Goal: Information Seeking & Learning: Learn about a topic

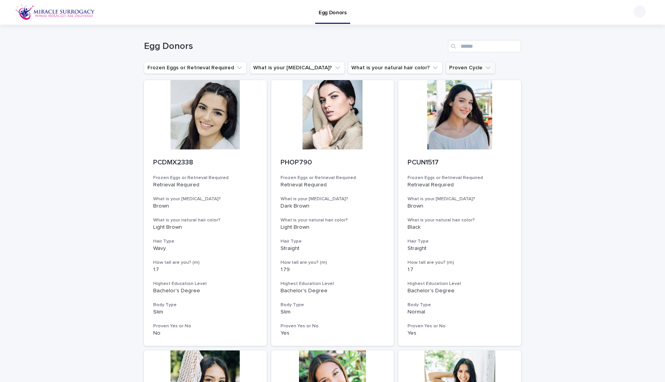
click at [446, 70] on button "Proven Cycle" at bounding box center [471, 68] width 50 height 12
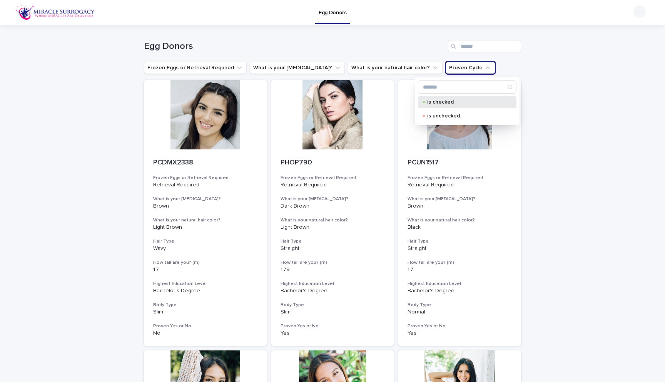
click at [433, 104] on p "is checked" at bounding box center [465, 101] width 77 height 5
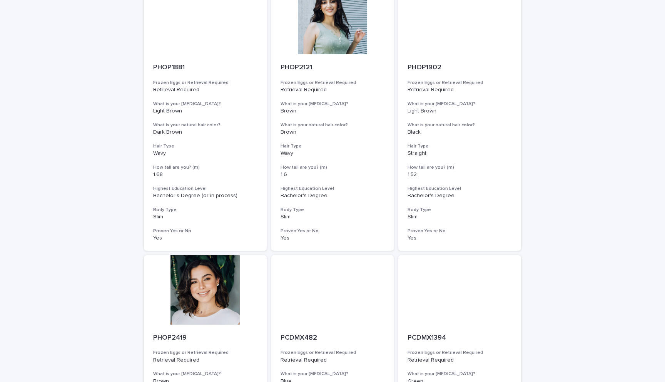
scroll to position [870, 0]
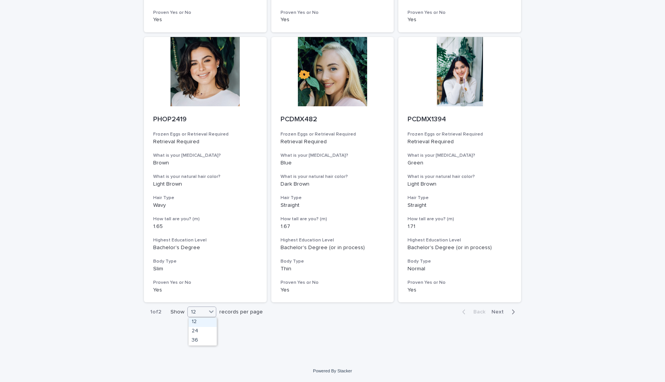
click at [203, 312] on div "12" at bounding box center [197, 312] width 18 height 8
click at [198, 342] on div "36" at bounding box center [203, 340] width 28 height 9
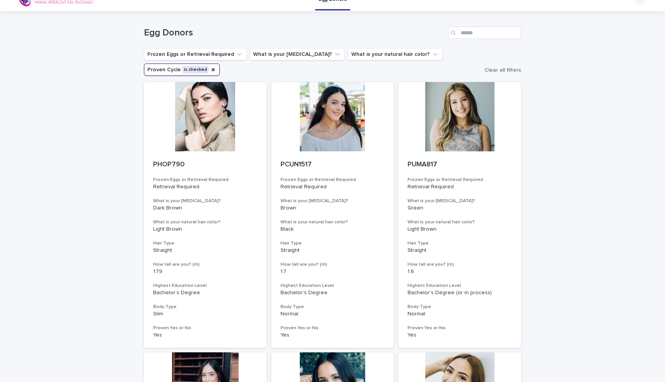
scroll to position [0, 0]
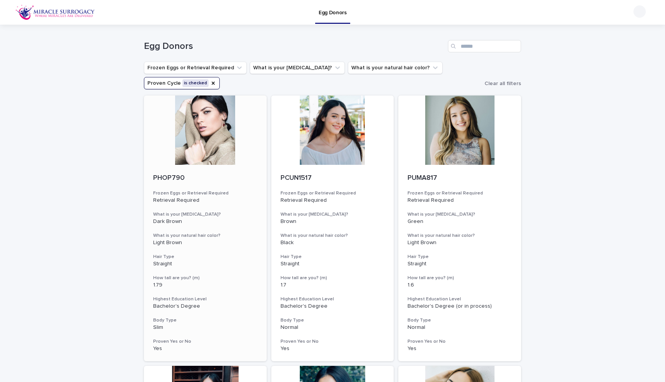
click at [209, 138] on div at bounding box center [205, 129] width 123 height 69
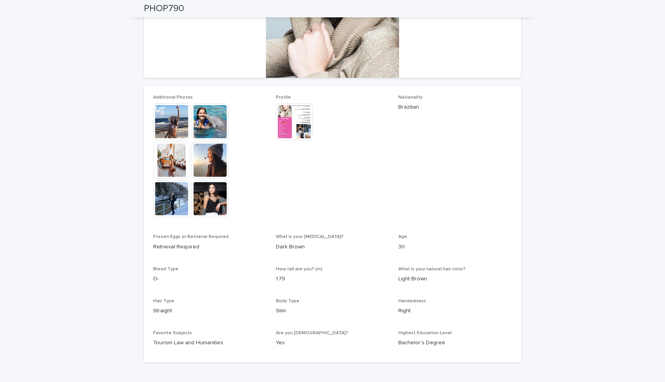
scroll to position [146, 0]
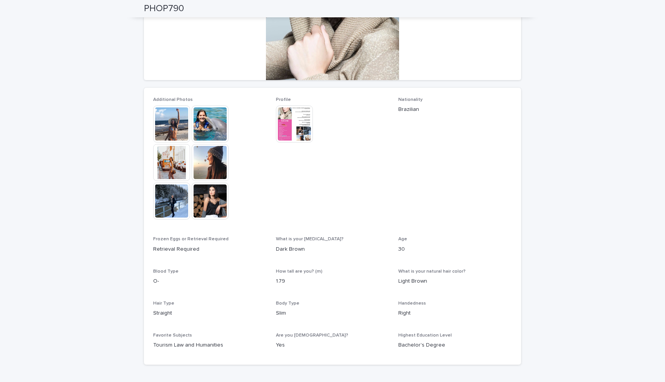
click at [172, 130] on img at bounding box center [171, 123] width 37 height 37
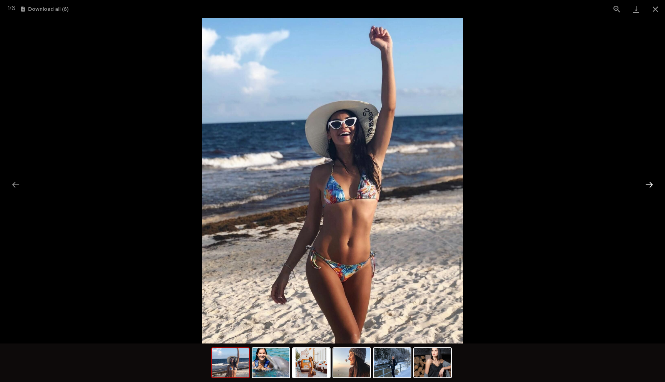
click at [653, 185] on button "Next slide" at bounding box center [649, 184] width 16 height 15
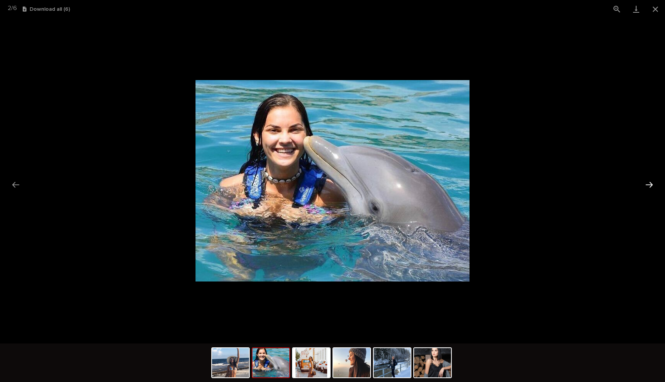
click at [653, 185] on button "Next slide" at bounding box center [649, 184] width 16 height 15
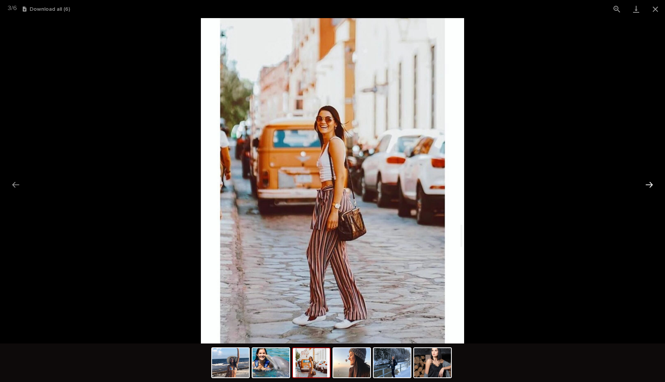
click at [653, 185] on button "Next slide" at bounding box center [649, 184] width 16 height 15
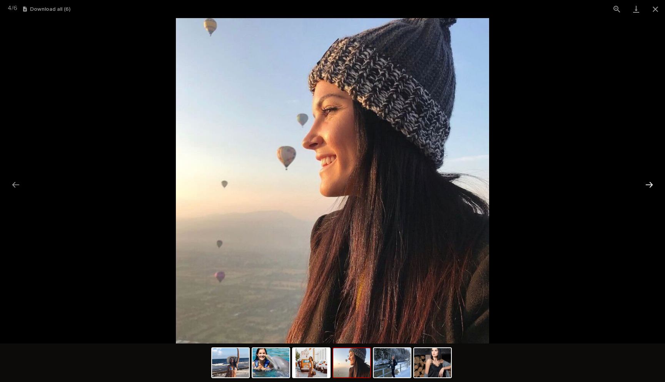
click at [653, 185] on button "Next slide" at bounding box center [649, 184] width 16 height 15
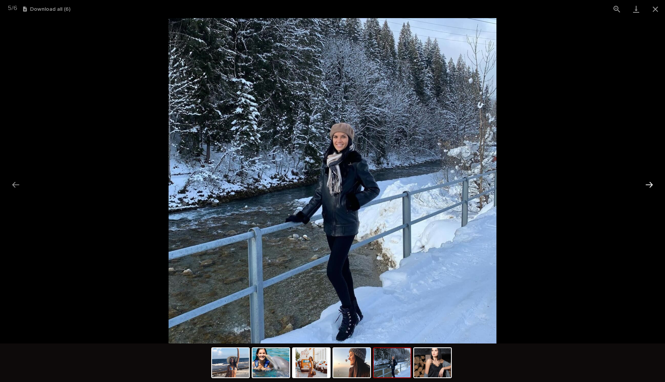
click at [653, 185] on button "Next slide" at bounding box center [649, 184] width 16 height 15
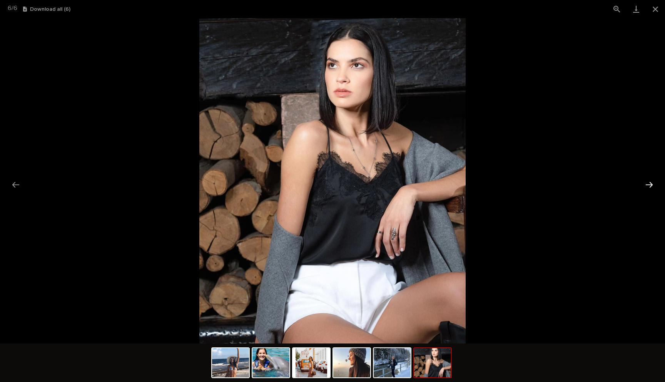
click at [653, 185] on button "Next slide" at bounding box center [649, 184] width 16 height 15
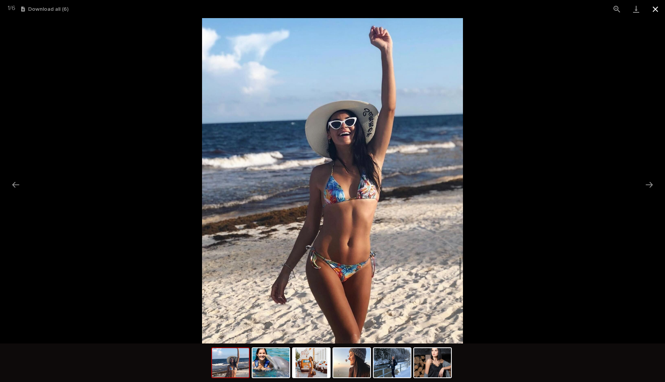
click at [657, 8] on button "Close gallery" at bounding box center [655, 9] width 19 height 18
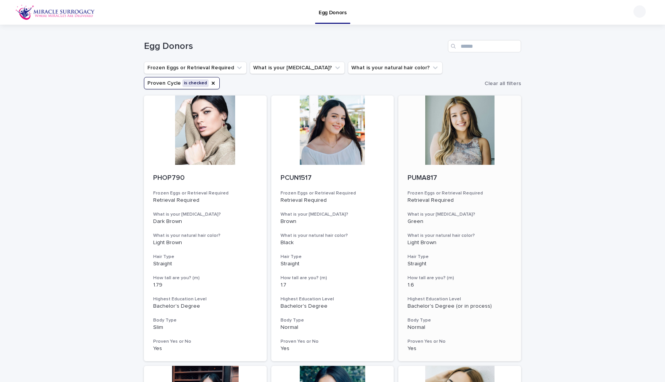
click at [460, 139] on div at bounding box center [459, 129] width 123 height 69
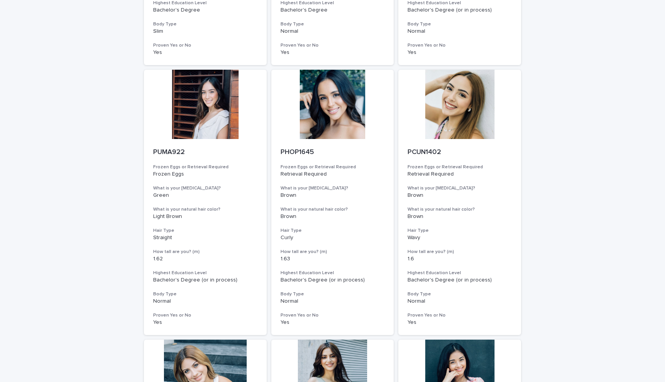
scroll to position [299, 0]
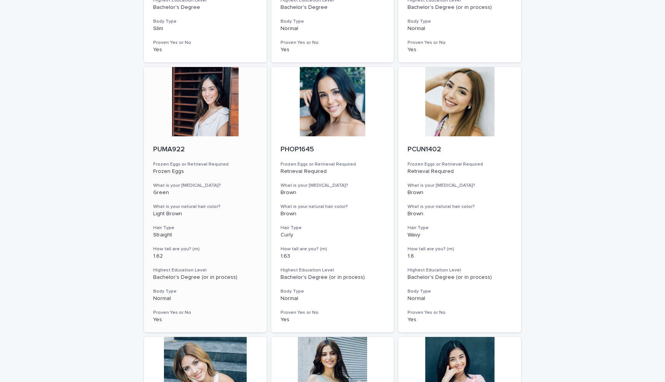
click at [198, 110] on div at bounding box center [205, 101] width 123 height 69
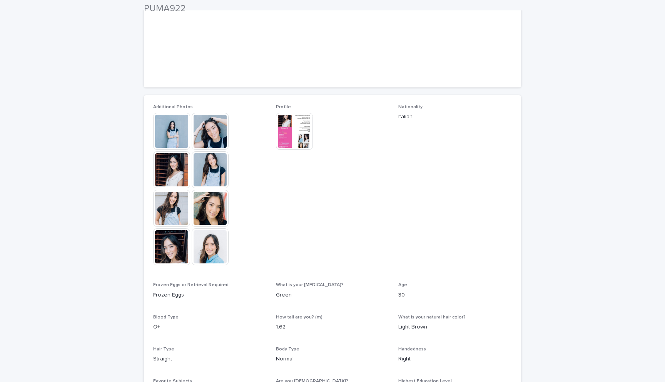
scroll to position [138, 0]
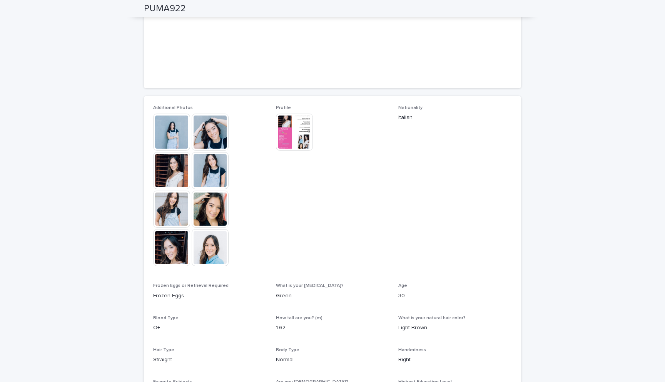
click at [167, 132] on img at bounding box center [171, 132] width 37 height 37
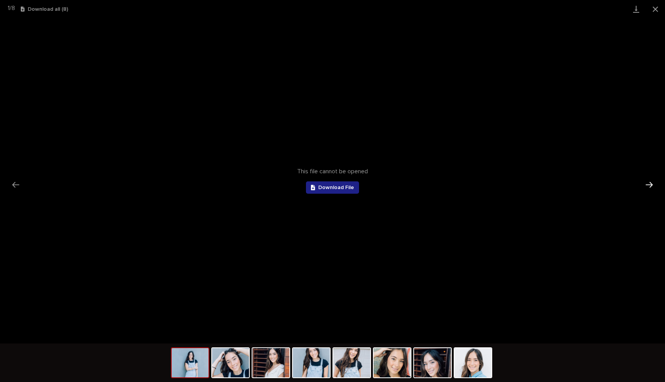
click at [653, 186] on button "Next slide" at bounding box center [649, 184] width 16 height 15
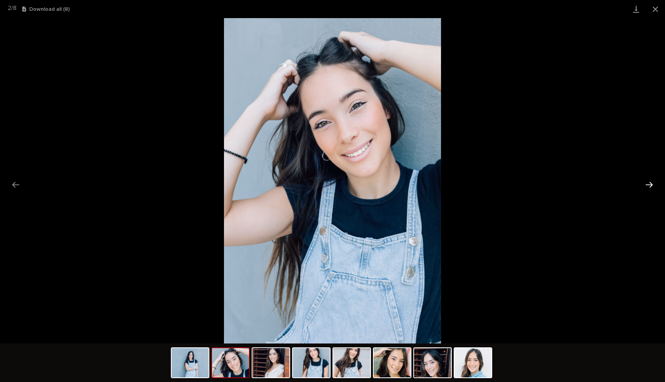
click at [653, 186] on button "Next slide" at bounding box center [649, 184] width 16 height 15
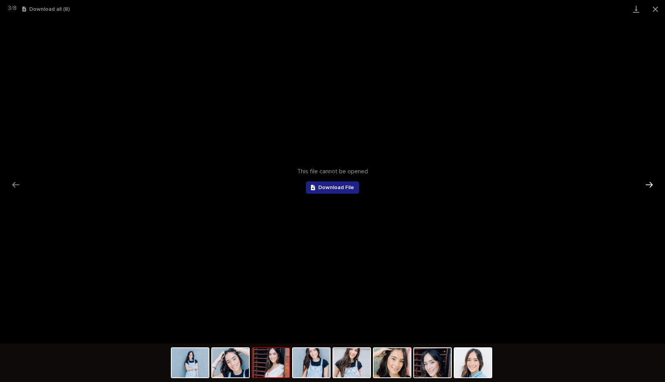
click at [653, 186] on button "Next slide" at bounding box center [649, 184] width 16 height 15
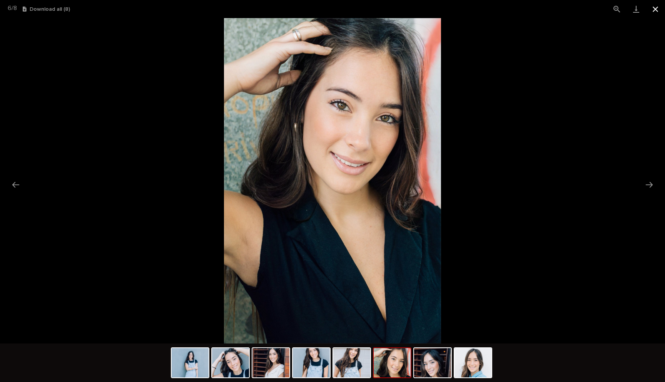
click at [654, 7] on button "Close gallery" at bounding box center [655, 9] width 19 height 18
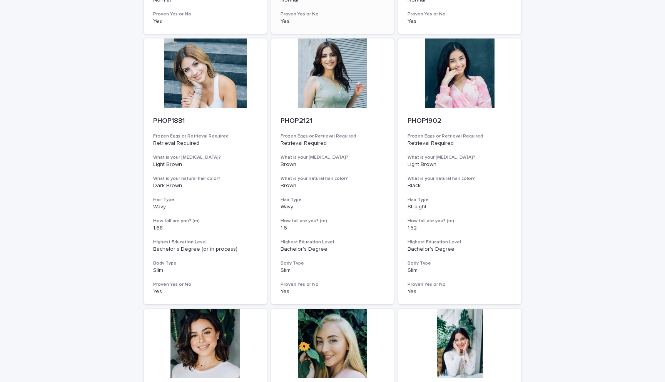
scroll to position [609, 0]
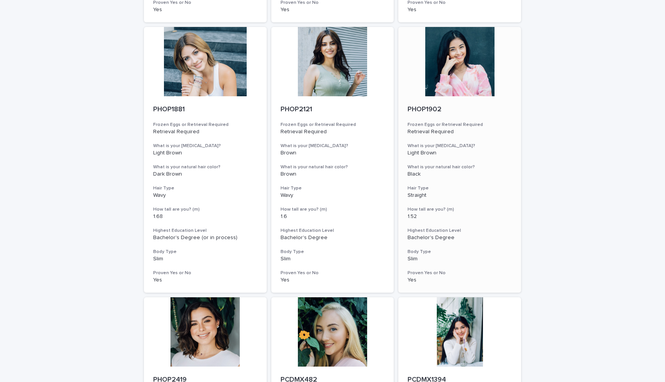
click at [456, 79] on div at bounding box center [459, 61] width 123 height 69
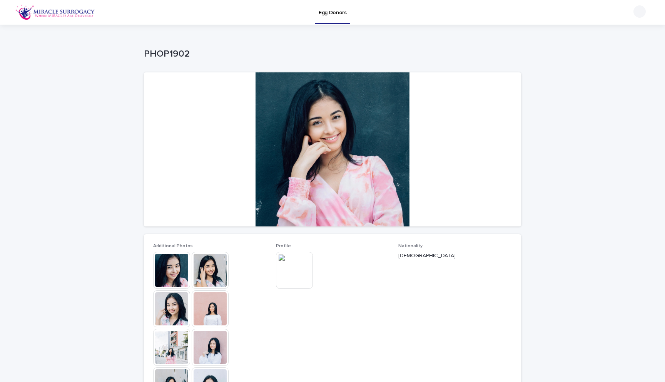
click at [294, 277] on img at bounding box center [294, 270] width 37 height 37
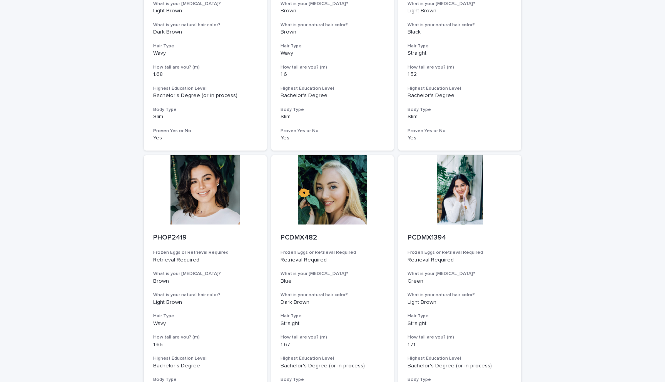
scroll to position [767, 0]
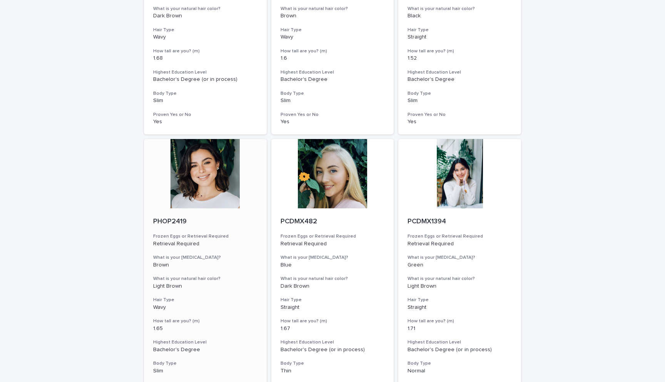
click at [213, 172] on div at bounding box center [205, 173] width 123 height 69
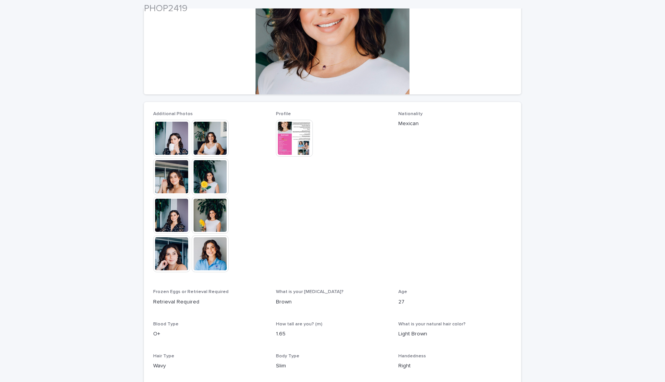
scroll to position [140, 0]
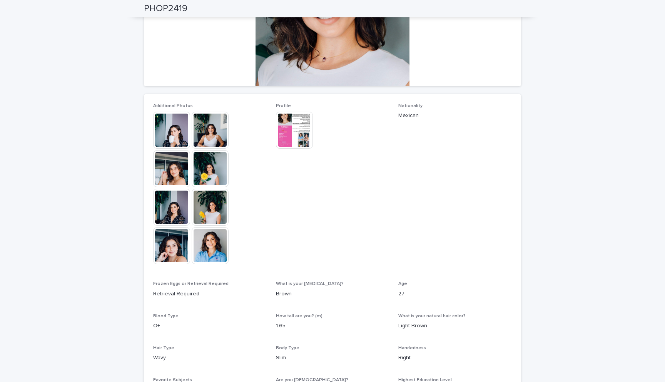
click at [220, 252] on img at bounding box center [210, 245] width 37 height 37
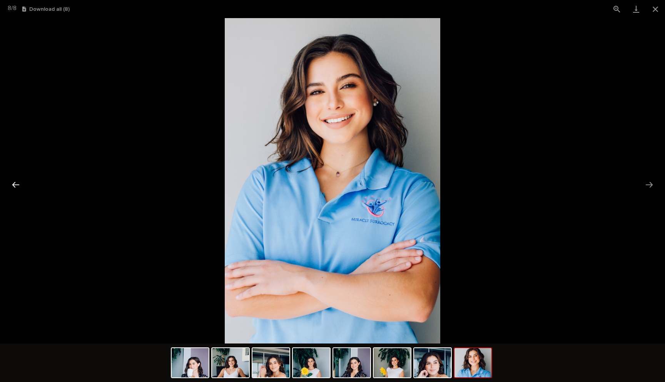
click at [13, 184] on button "Previous slide" at bounding box center [16, 184] width 16 height 15
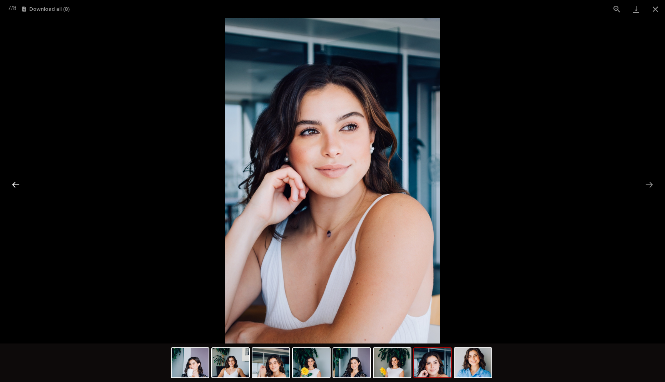
click at [13, 184] on button "Previous slide" at bounding box center [16, 184] width 16 height 15
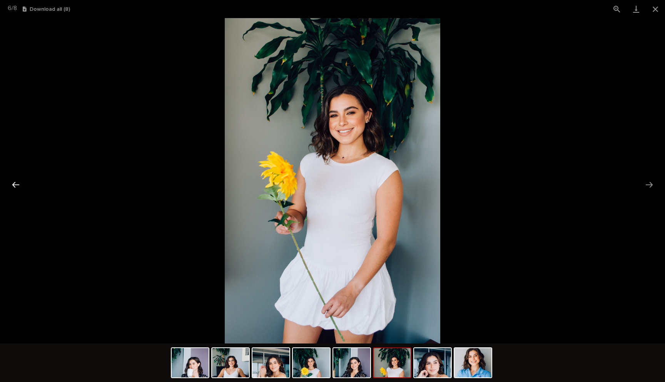
click at [13, 184] on button "Previous slide" at bounding box center [16, 184] width 16 height 15
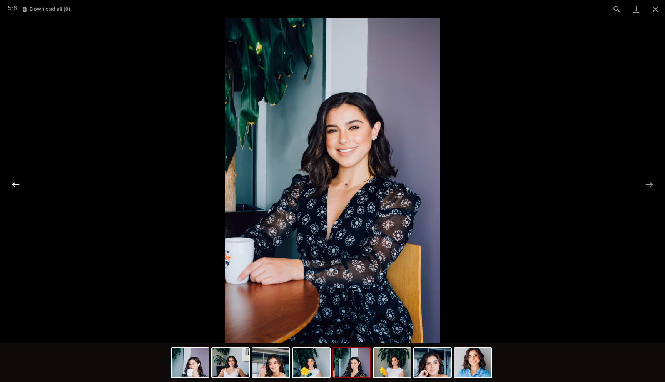
click at [13, 184] on button "Previous slide" at bounding box center [16, 184] width 16 height 15
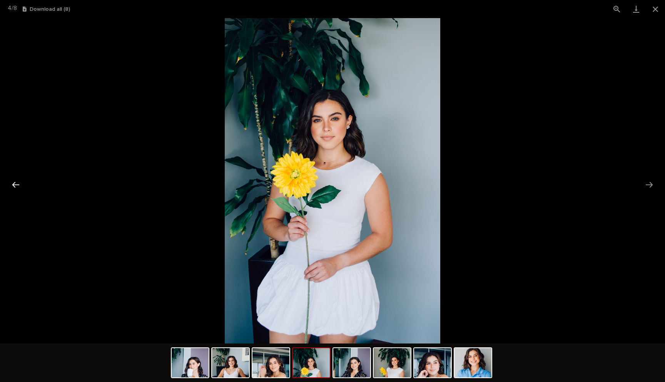
click at [13, 184] on button "Previous slide" at bounding box center [16, 184] width 16 height 15
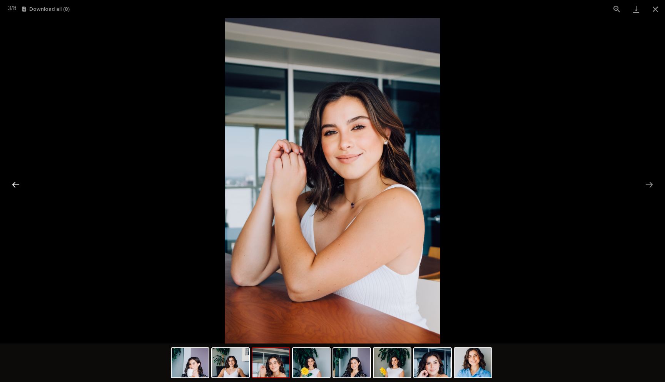
click at [13, 184] on button "Previous slide" at bounding box center [16, 184] width 16 height 15
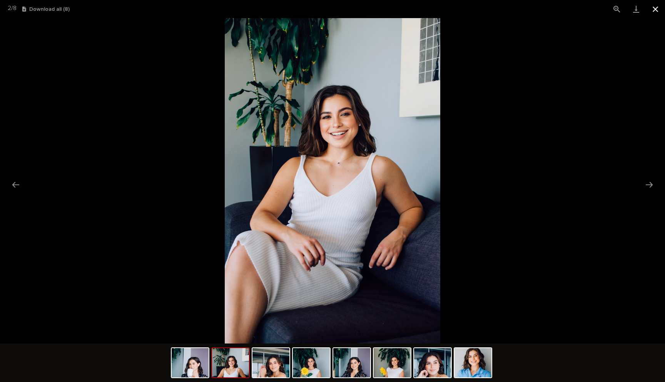
click at [654, 12] on button "Close gallery" at bounding box center [655, 9] width 19 height 18
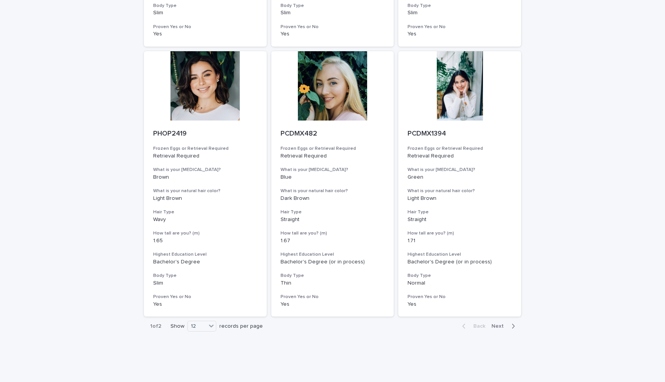
scroll to position [855, 0]
click at [463, 100] on div at bounding box center [459, 84] width 123 height 69
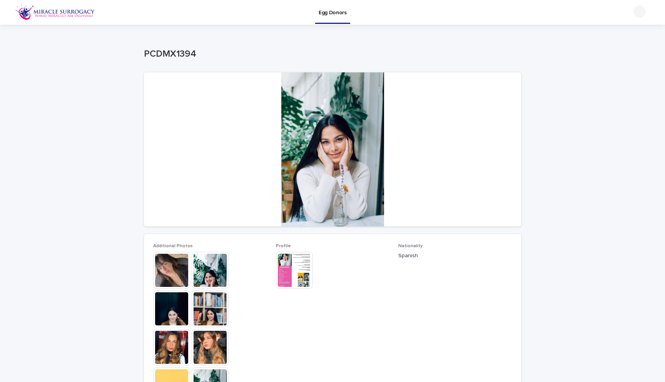
click at [203, 350] on img at bounding box center [210, 347] width 37 height 37
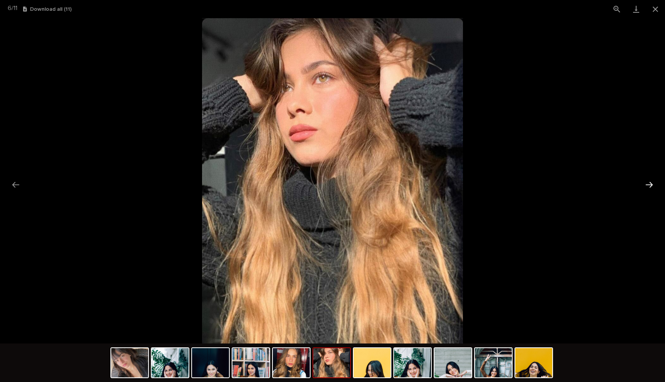
click at [650, 186] on button "Next slide" at bounding box center [649, 184] width 16 height 15
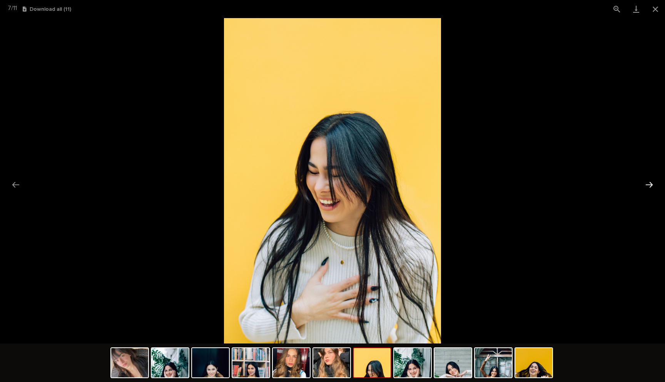
click at [650, 186] on button "Next slide" at bounding box center [649, 184] width 16 height 15
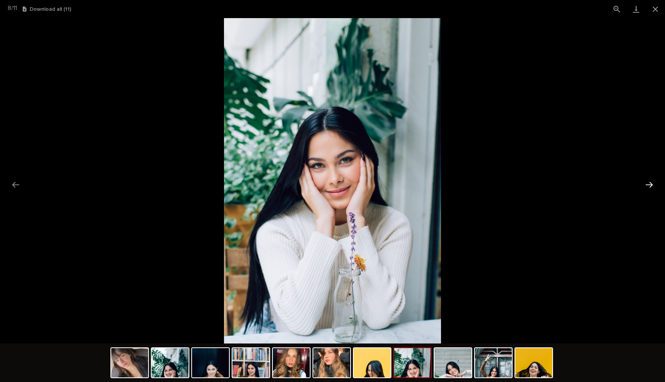
click at [650, 186] on button "Next slide" at bounding box center [649, 184] width 16 height 15
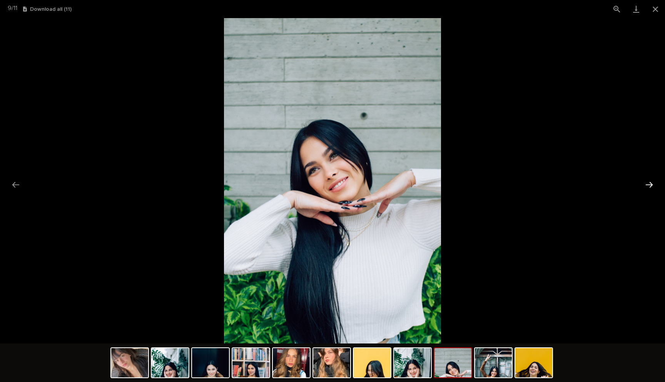
click at [650, 186] on button "Next slide" at bounding box center [649, 184] width 16 height 15
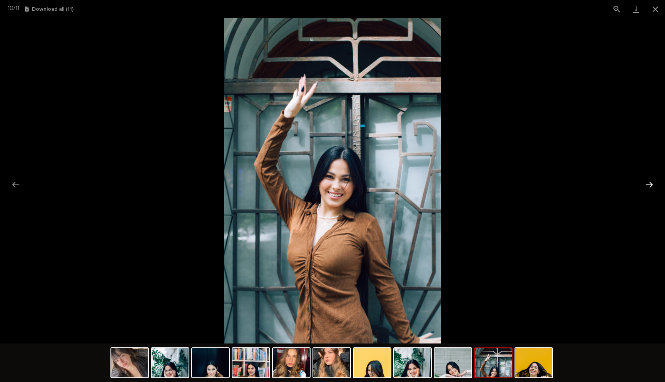
click at [650, 186] on button "Next slide" at bounding box center [649, 184] width 16 height 15
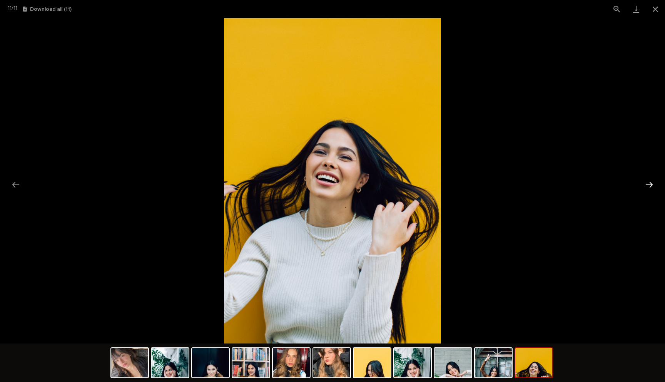
click at [650, 186] on button "Next slide" at bounding box center [649, 184] width 16 height 15
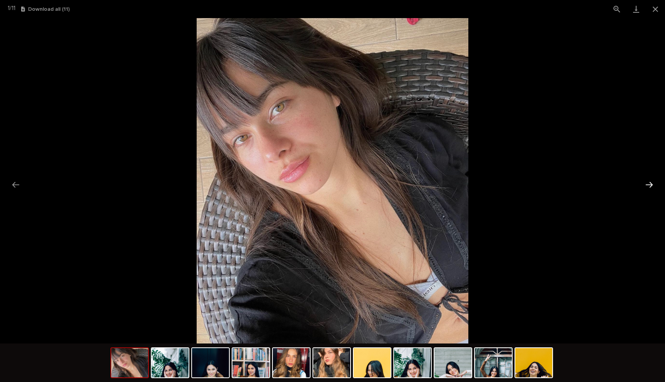
click at [650, 186] on button "Next slide" at bounding box center [649, 184] width 16 height 15
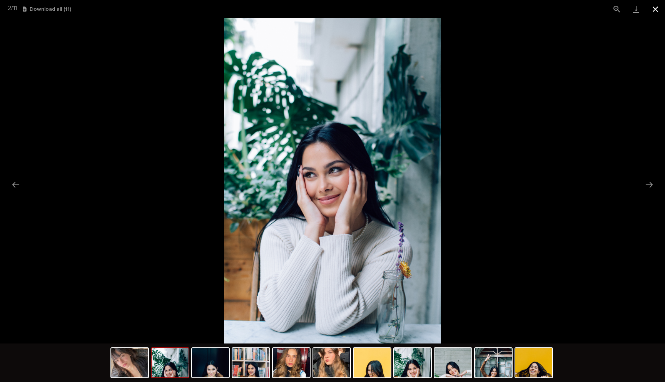
click at [656, 7] on button "Close gallery" at bounding box center [655, 9] width 19 height 18
